Goal: Task Accomplishment & Management: Manage account settings

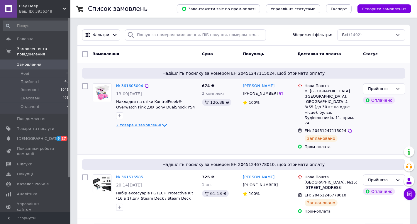
click at [152, 126] on span "2 товара у замовленні" at bounding box center [138, 125] width 45 height 4
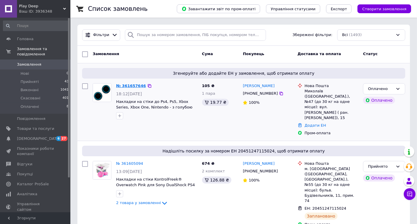
click at [125, 84] on link "№ 361657646" at bounding box center [131, 86] width 30 height 4
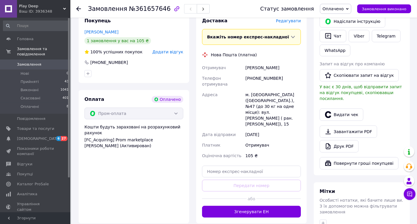
scroll to position [186, 0]
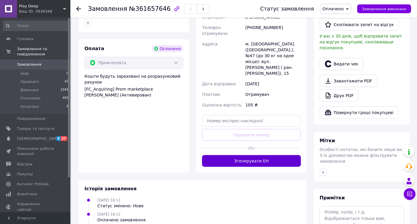
click at [230, 155] on button "Згенерувати ЕН" at bounding box center [251, 161] width 99 height 12
click at [335, 14] on div "Статус замовлення Оплачено Прийнято Виконано Скасовано Замовлення виконано" at bounding box center [330, 9] width 163 height 18
click at [335, 9] on span "Оплачено" at bounding box center [333, 8] width 21 height 5
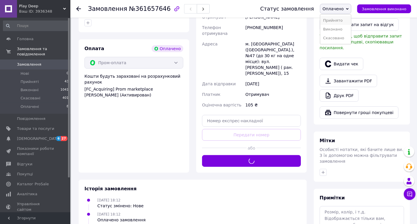
click at [335, 20] on li "Прийнято" at bounding box center [335, 20] width 31 height 9
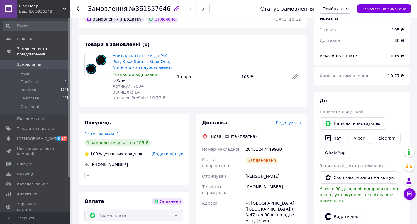
scroll to position [30, 0]
